Goal: Information Seeking & Learning: Learn about a topic

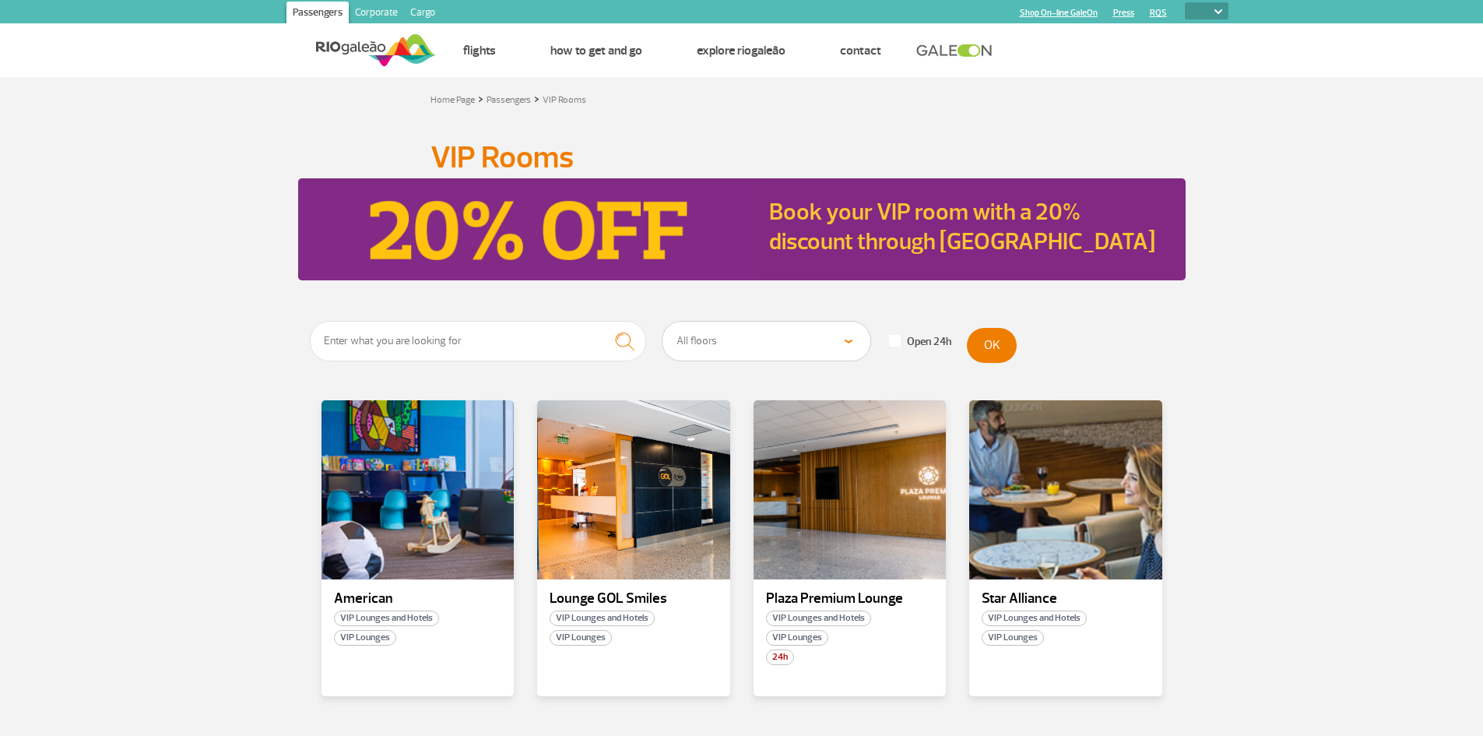
click at [365, 48] on img at bounding box center [376, 50] width 120 height 38
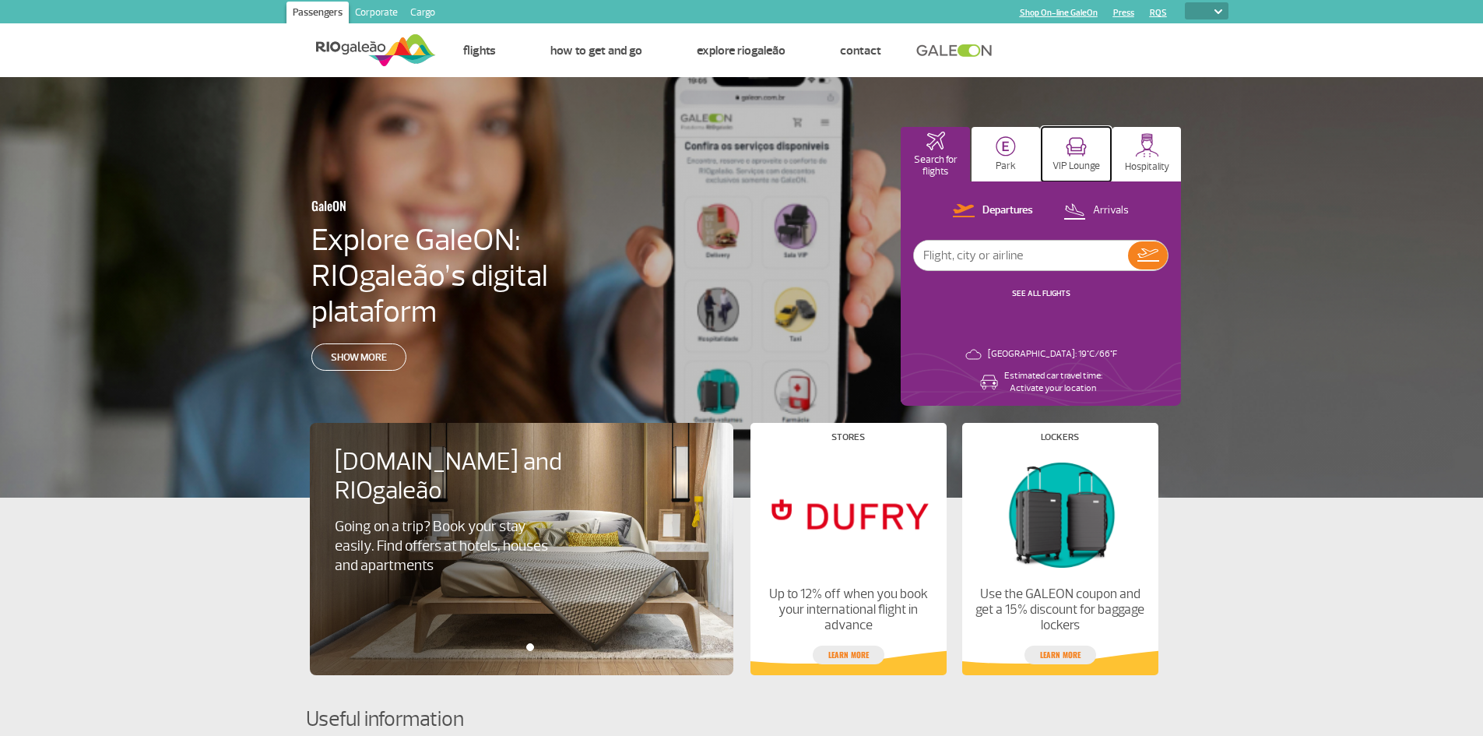
click at [1082, 153] on img at bounding box center [1076, 146] width 21 height 19
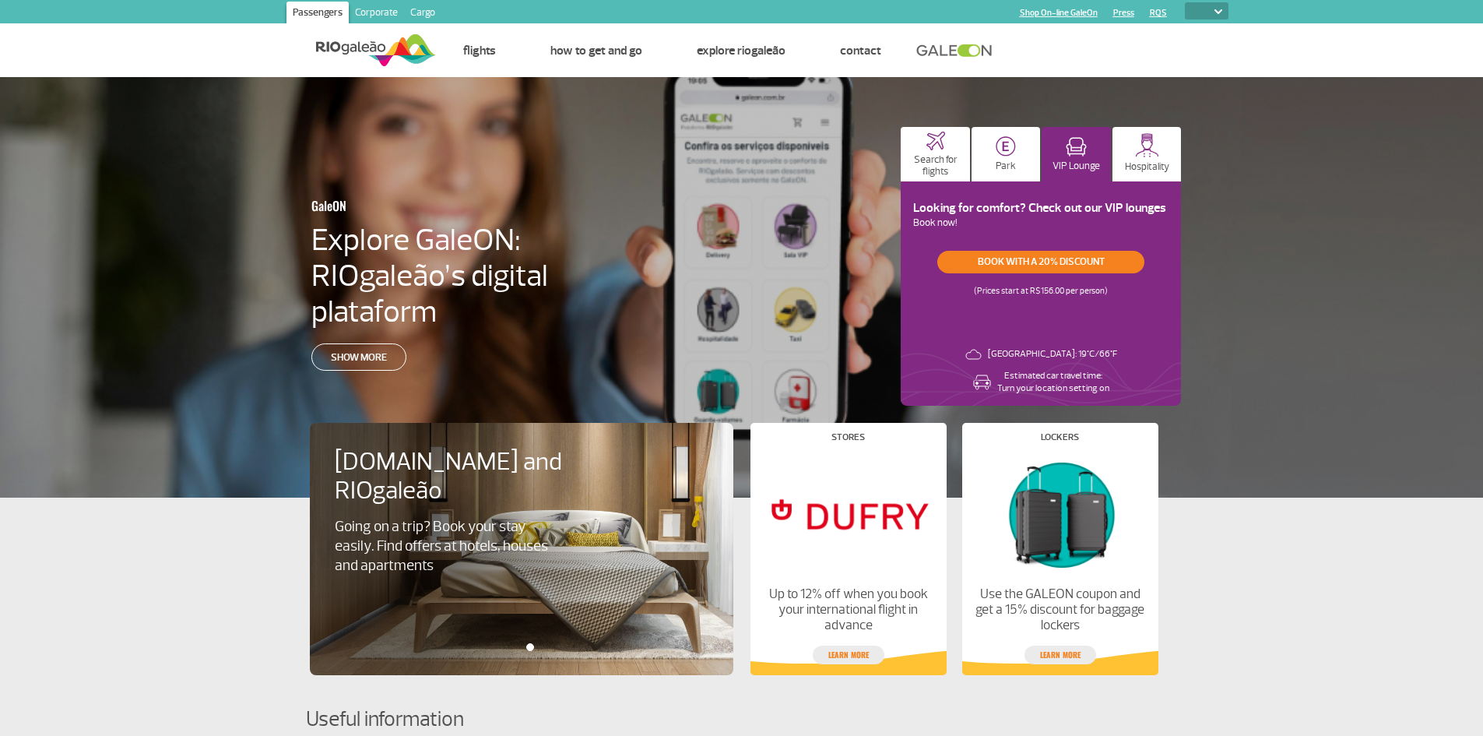
click at [1201, 13] on select "PT ENG ESP" at bounding box center [1207, 10] width 44 height 17
select select "pt-BR"
click at [1185, 2] on select "PT ENG ESP" at bounding box center [1207, 10] width 44 height 17
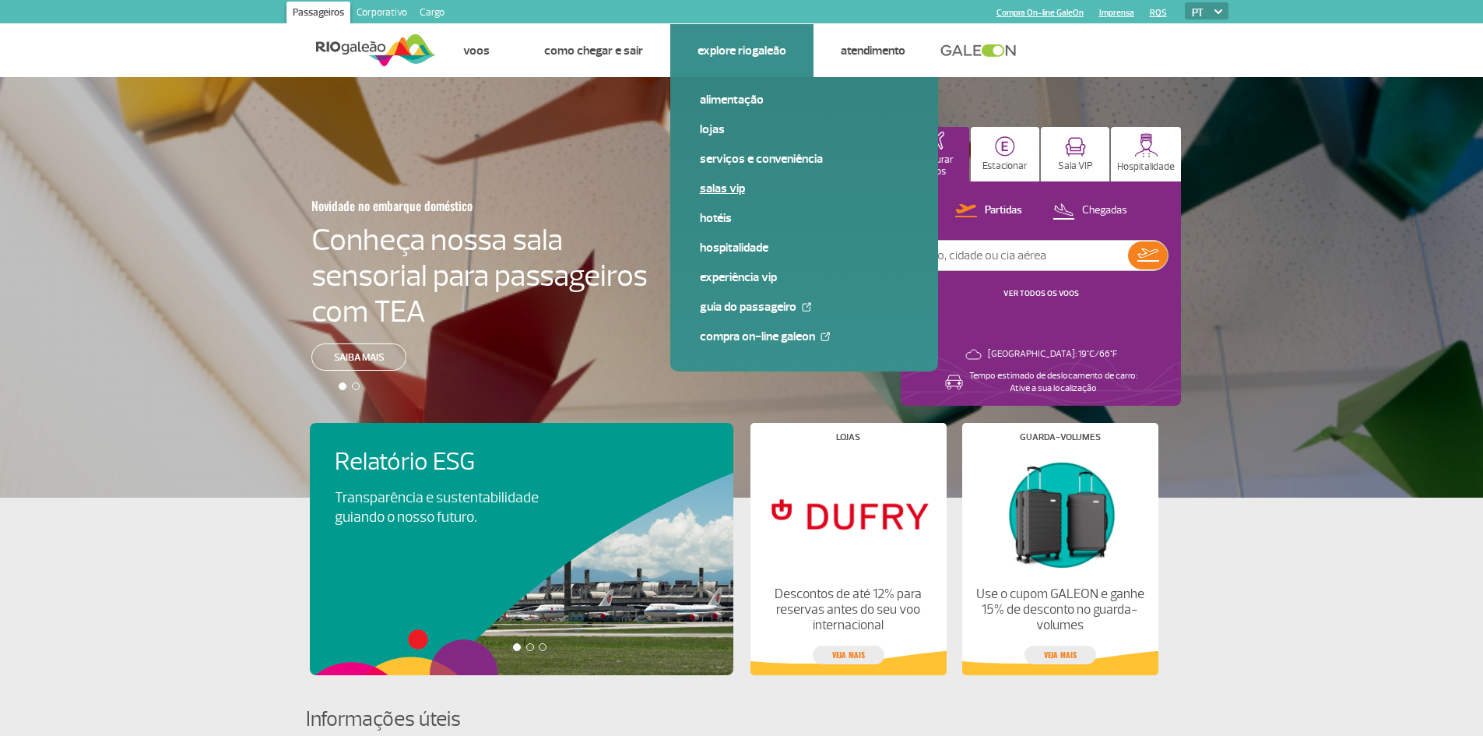
click at [724, 187] on link "Salas VIP" at bounding box center [804, 188] width 209 height 17
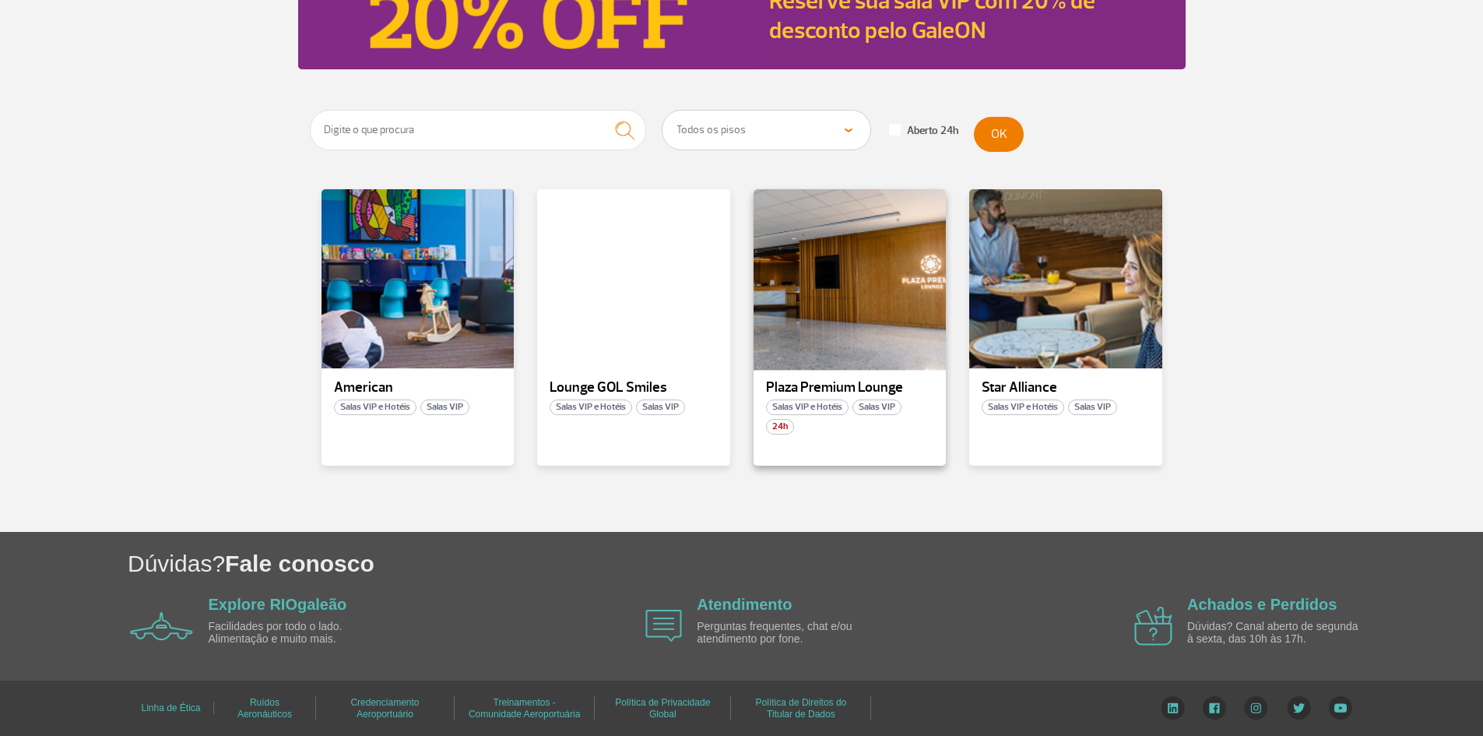
scroll to position [212, 0]
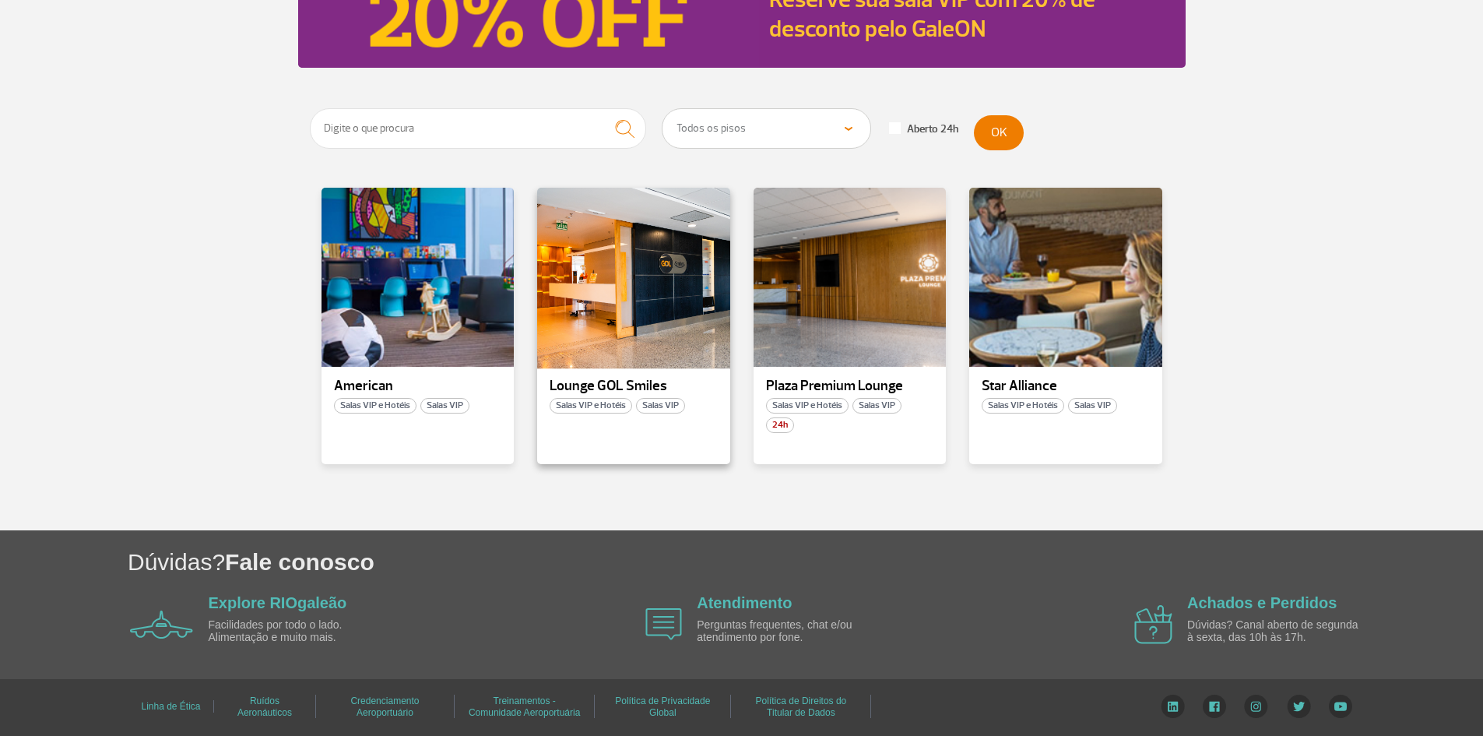
click at [657, 315] on div at bounding box center [634, 277] width 196 height 183
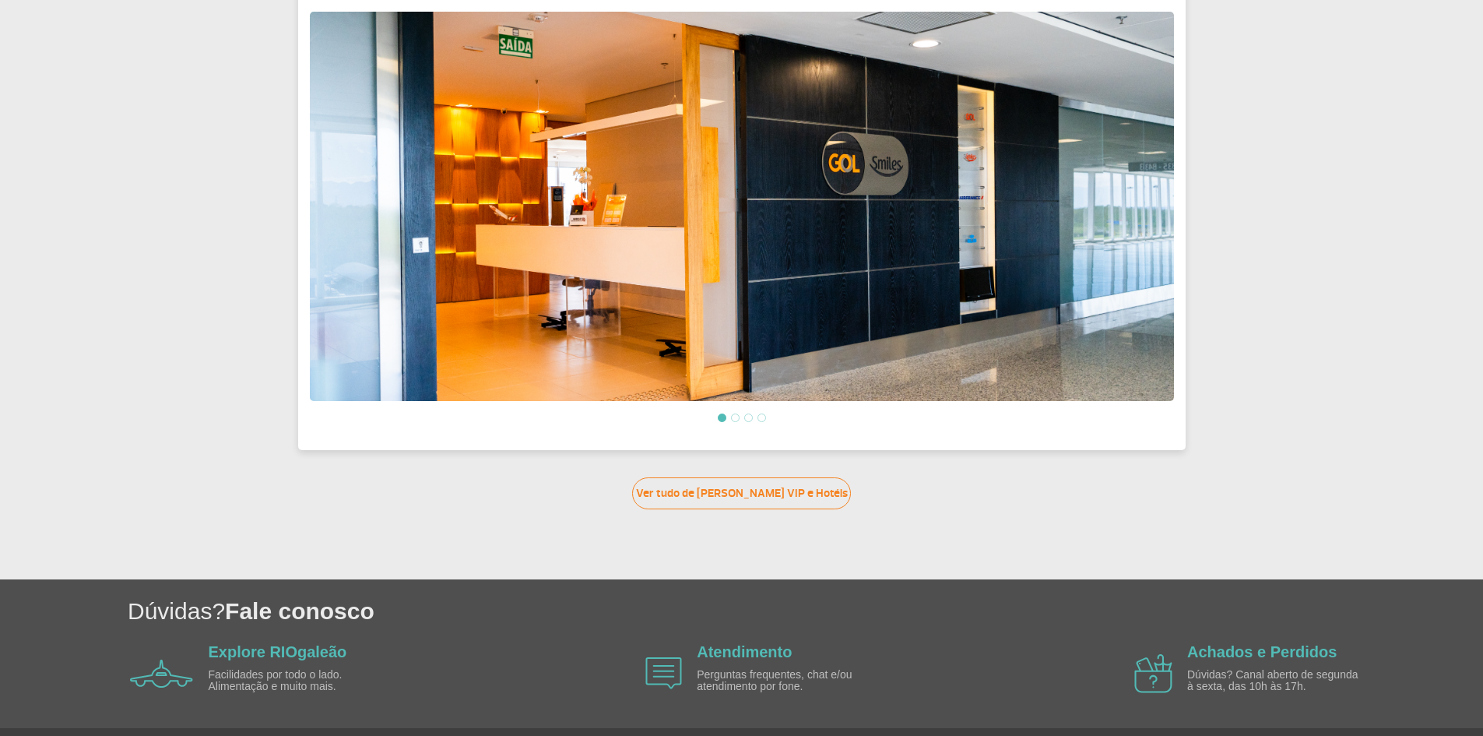
scroll to position [545, 0]
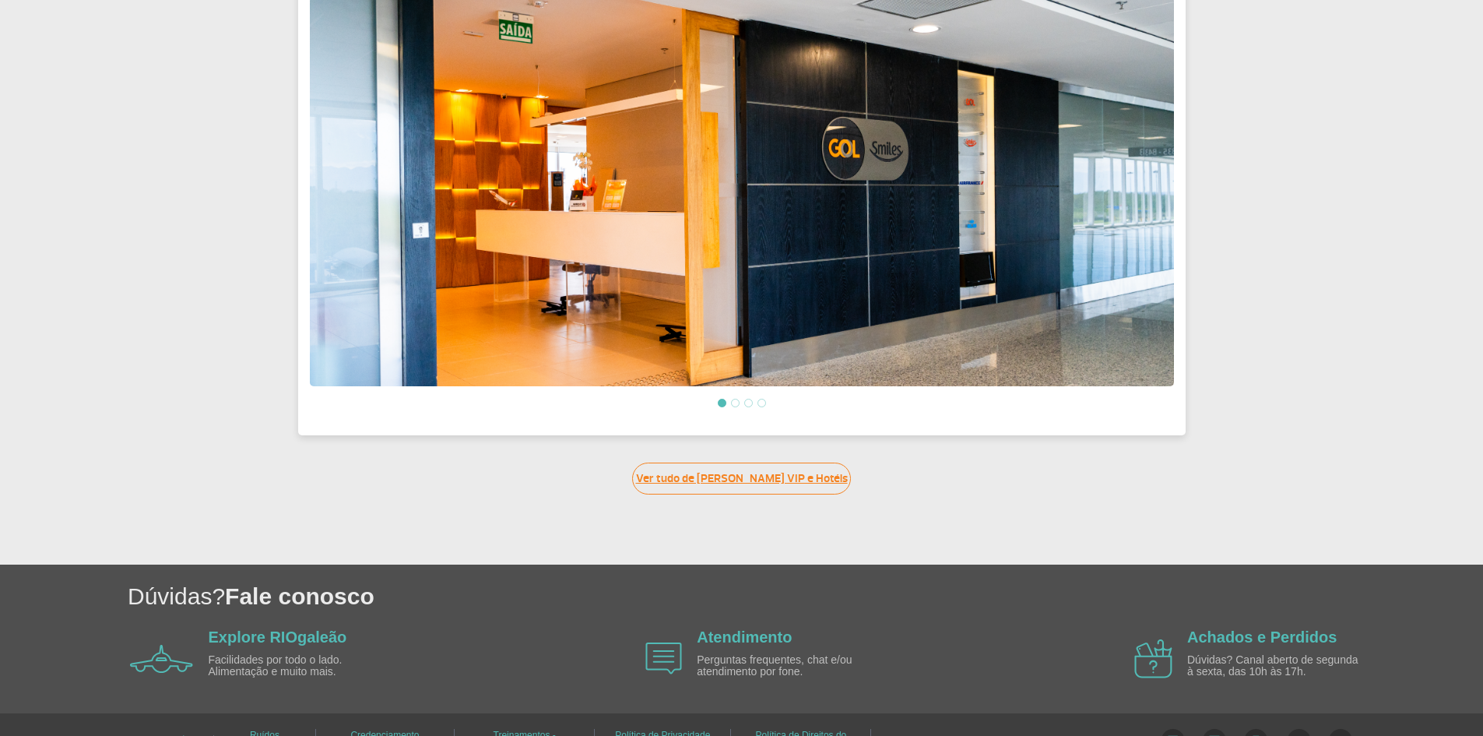
click at [750, 467] on link "Ver tudo de [PERSON_NAME] VIP e Hotéis" at bounding box center [741, 478] width 219 height 32
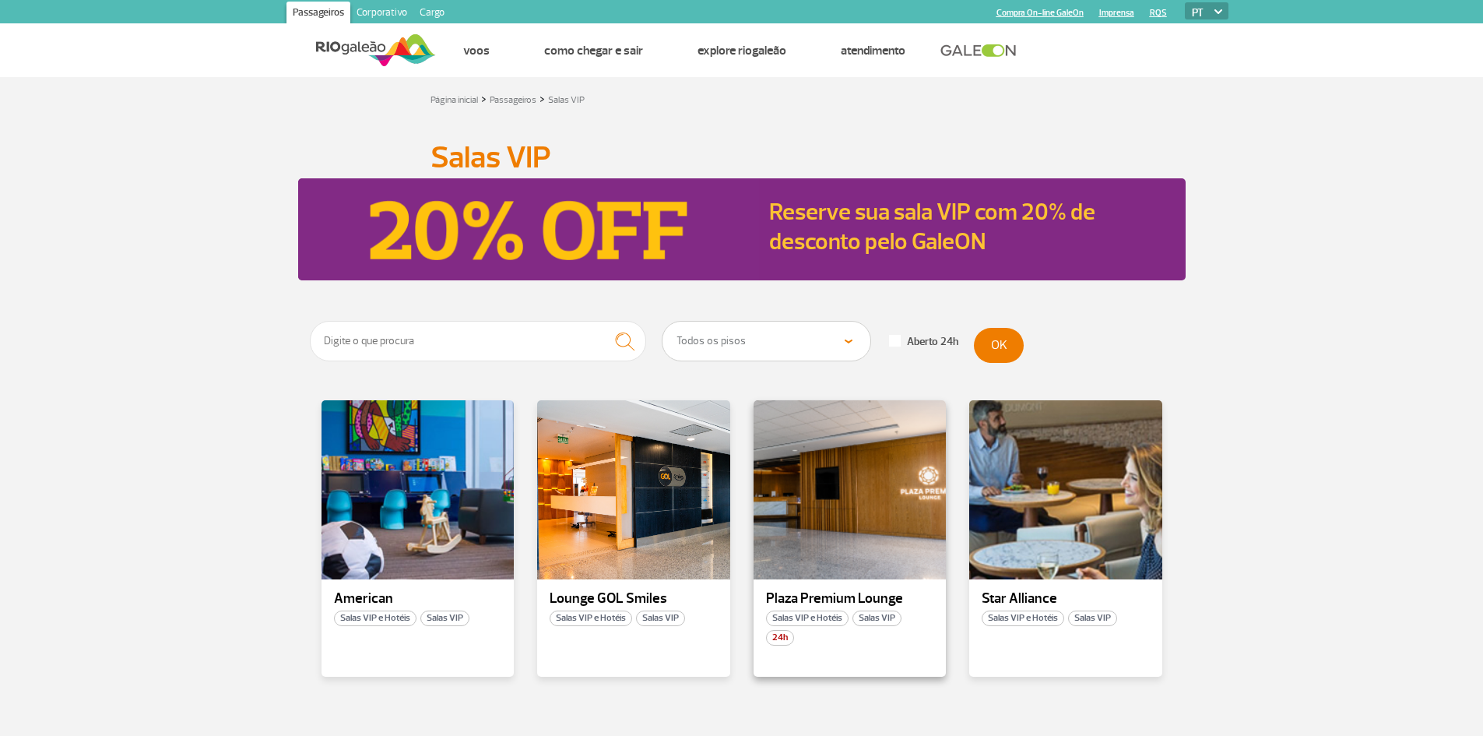
click at [874, 595] on p "Plaza Premium Lounge" at bounding box center [850, 599] width 168 height 16
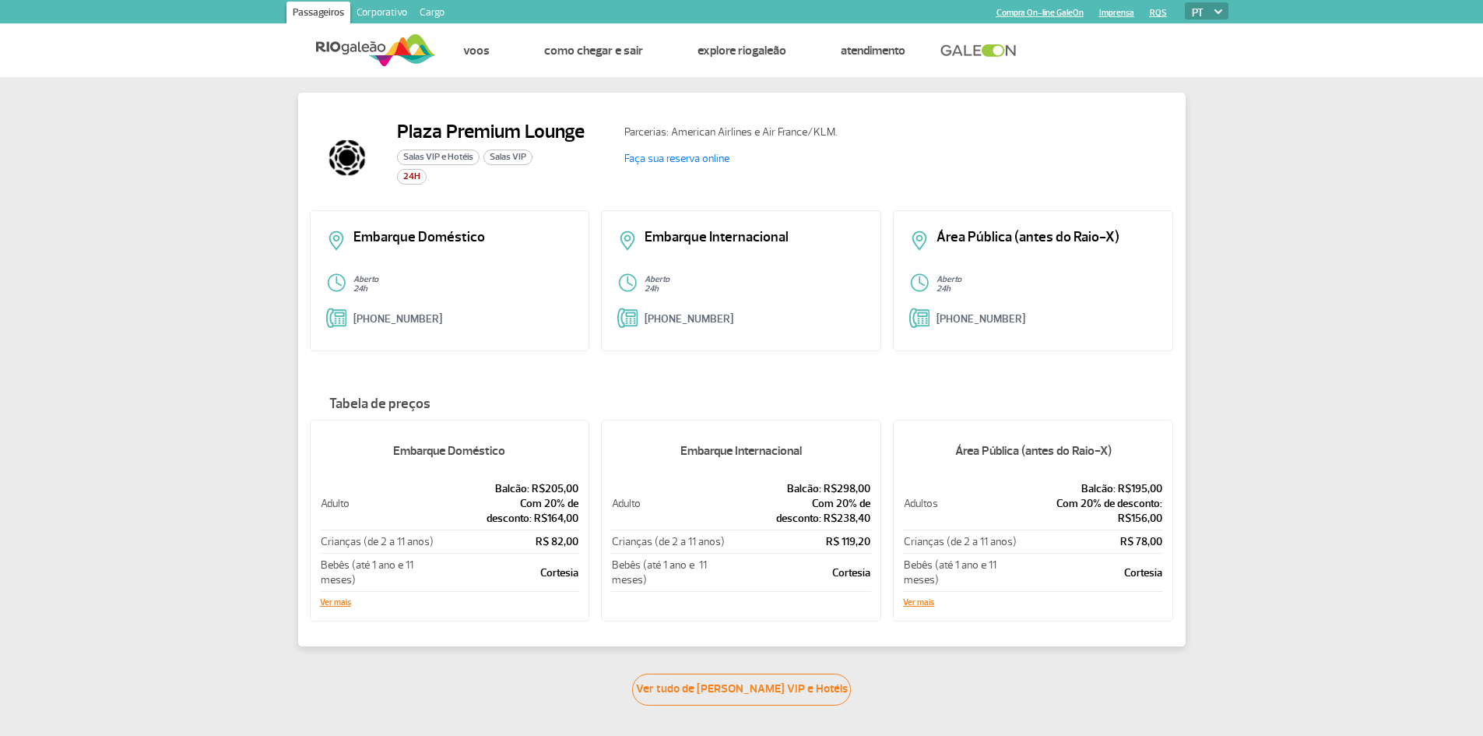
click at [1262, 199] on div "Plaza Premium Lounge Salas VIP e Hotéis Salas VIP 24H Parcerias: American Airli…" at bounding box center [741, 391] width 1483 height 628
